Goal: Information Seeking & Learning: Learn about a topic

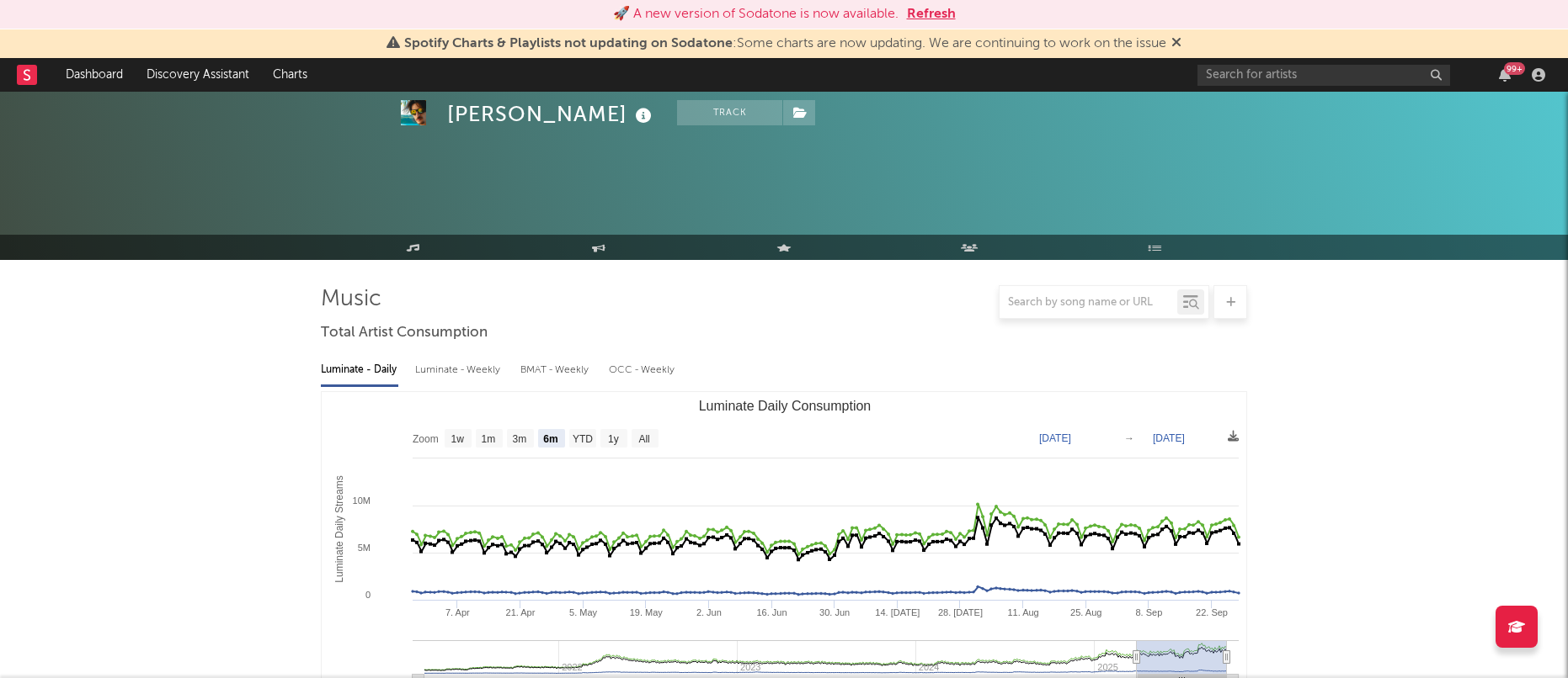
select select "6m"
select select "1w"
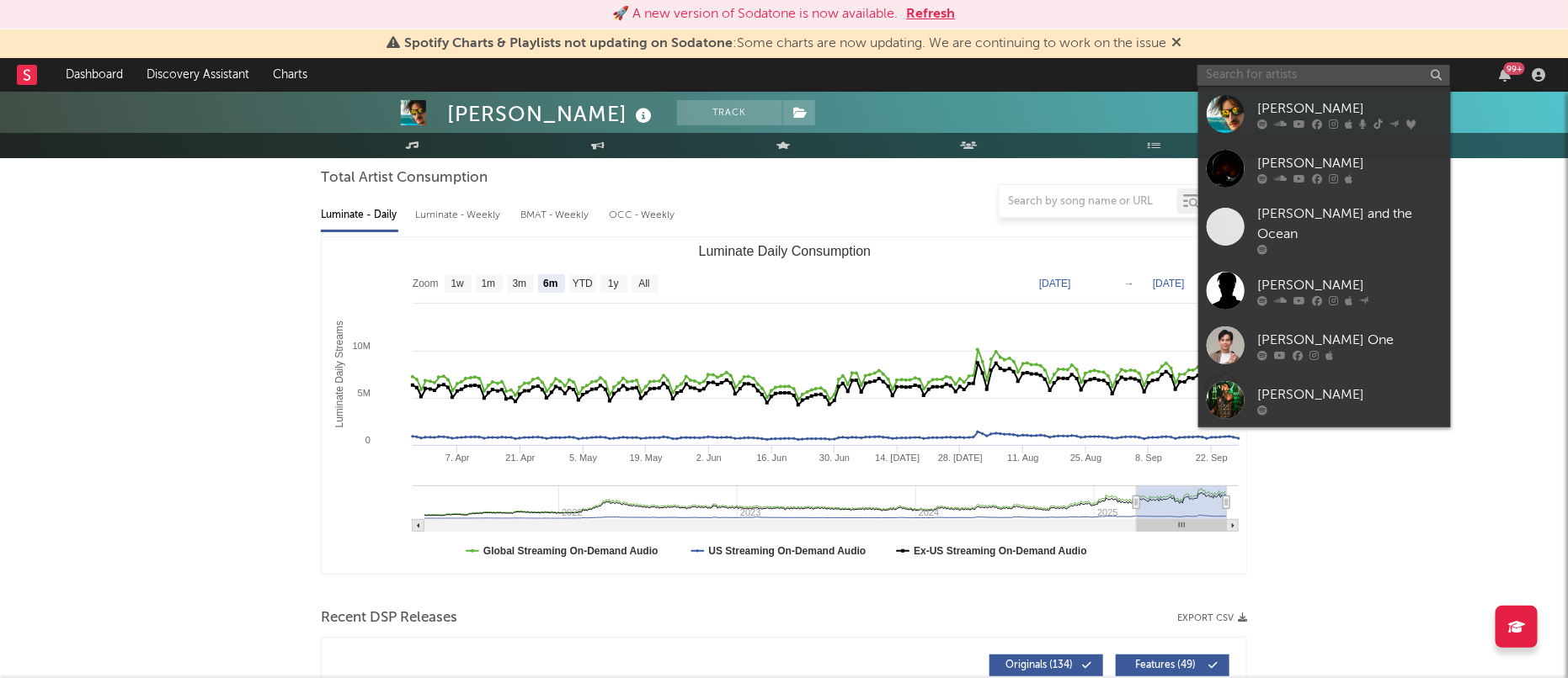
click at [1298, 79] on input "text" at bounding box center [1324, 75] width 253 height 22
click at [1229, 108] on div at bounding box center [1226, 114] width 38 height 38
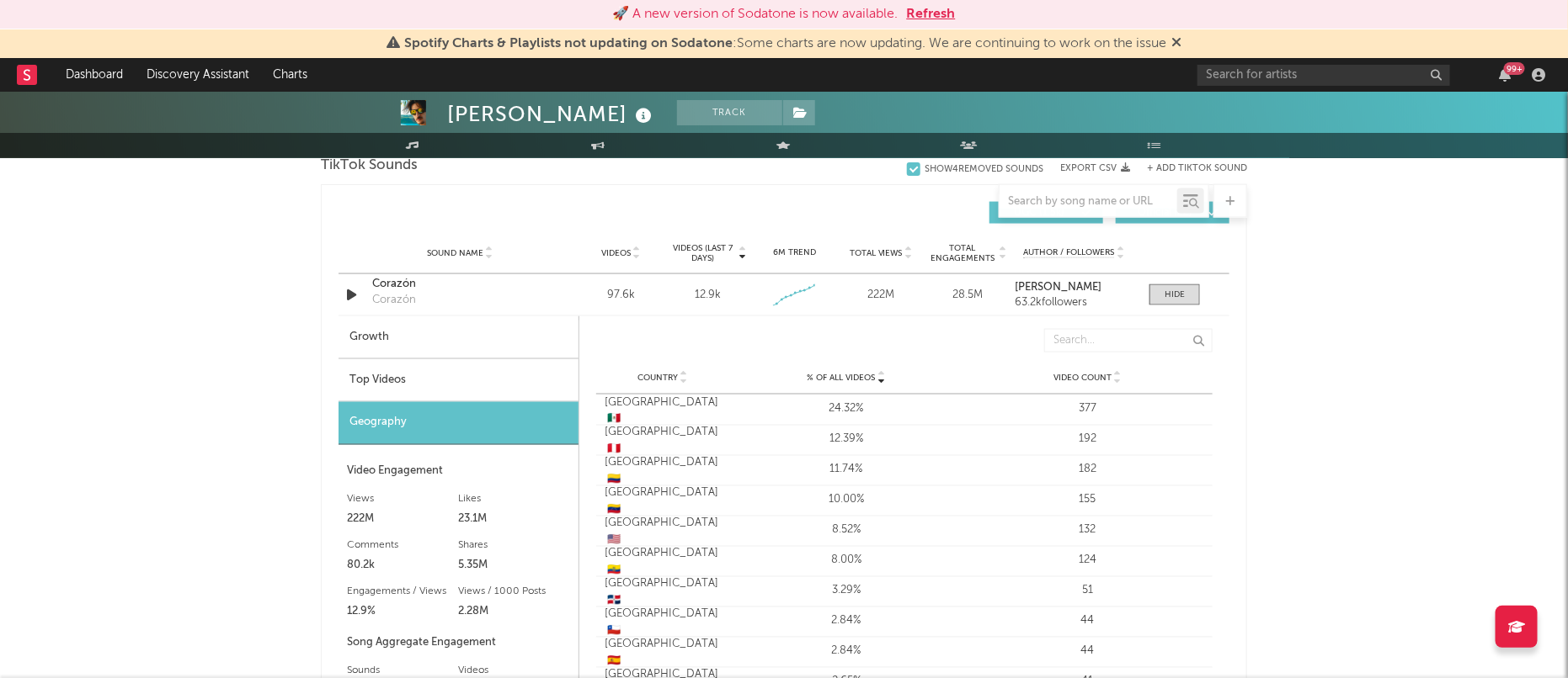
scroll to position [1158, 0]
click at [396, 380] on div "Top Videos" at bounding box center [458, 380] width 240 height 43
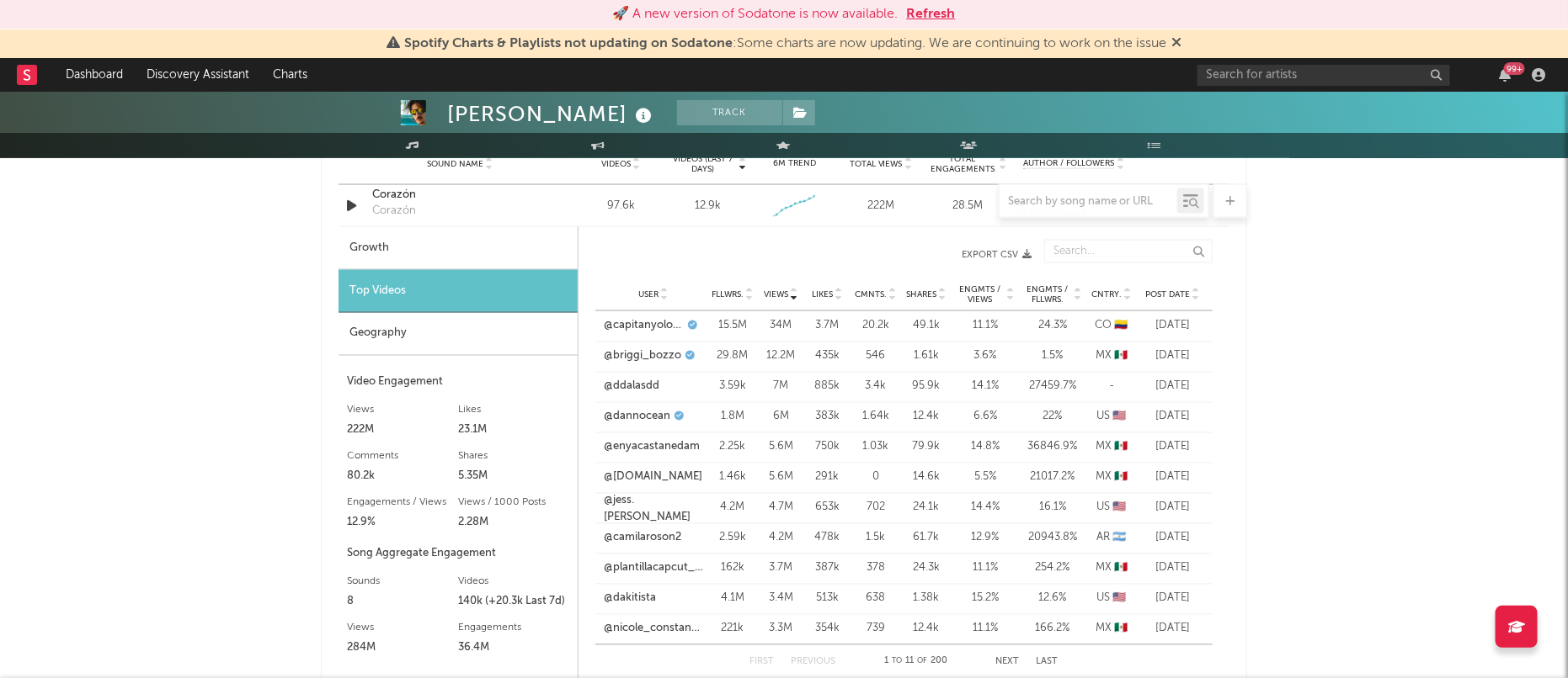
scroll to position [1210, 0]
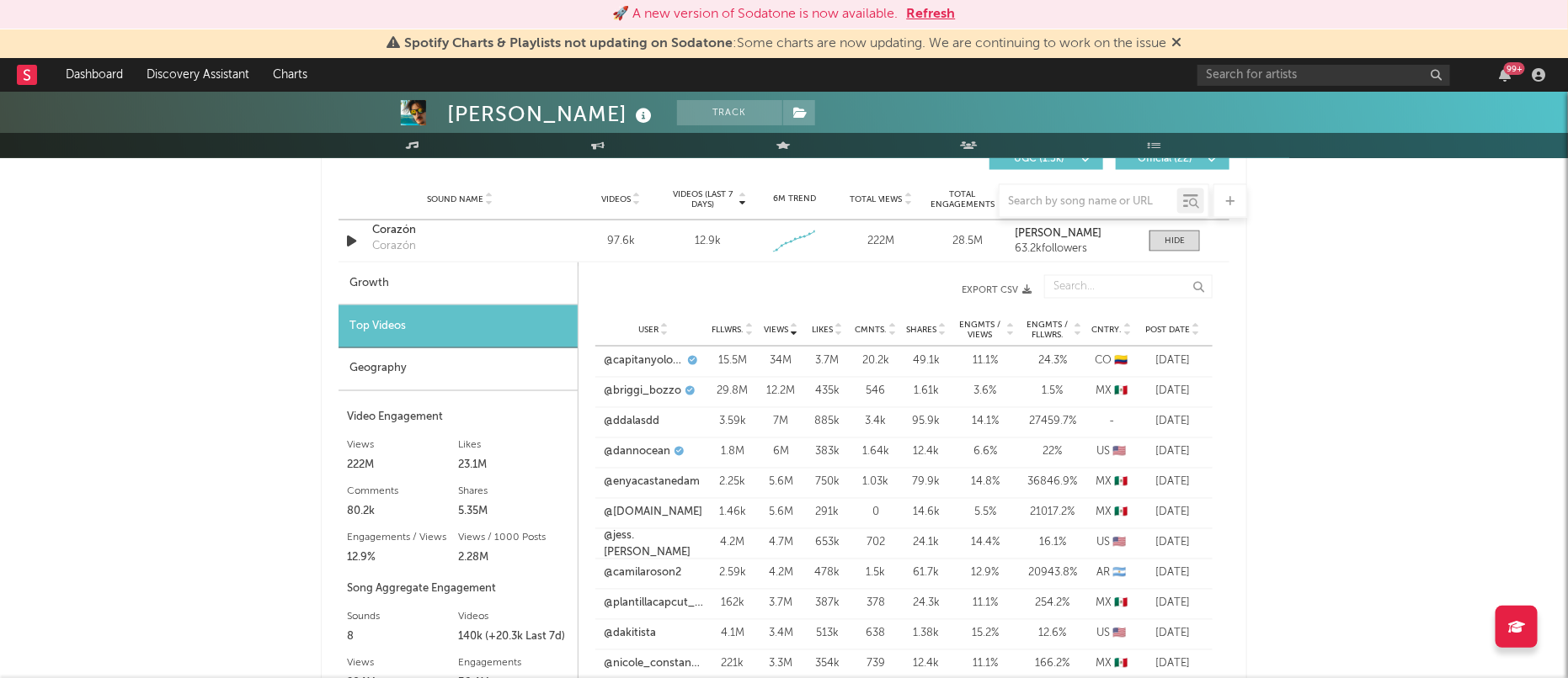
click at [366, 282] on div "Growth" at bounding box center [458, 284] width 240 height 43
select select "1w"
